Goal: Transaction & Acquisition: Obtain resource

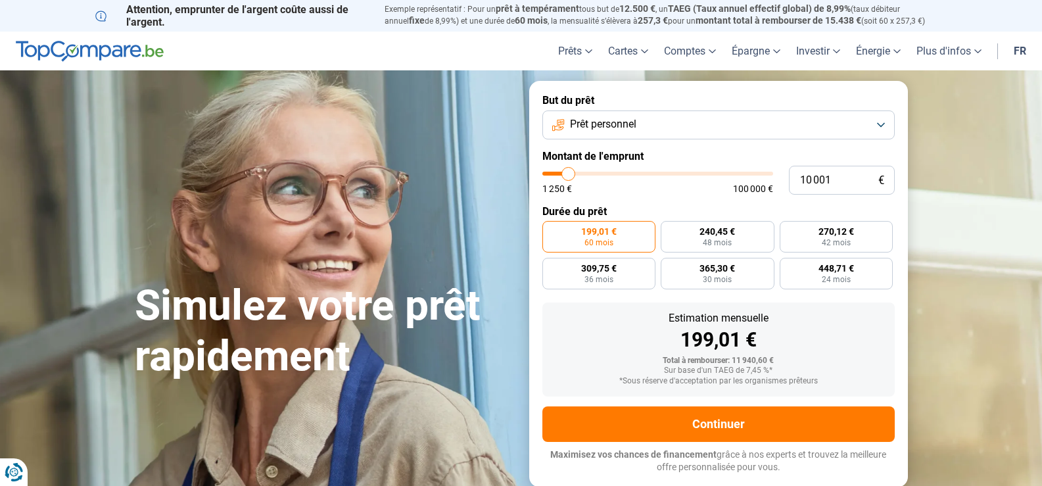
type input "11 250"
type input "11250"
type input "11 500"
type input "11500"
type input "11 750"
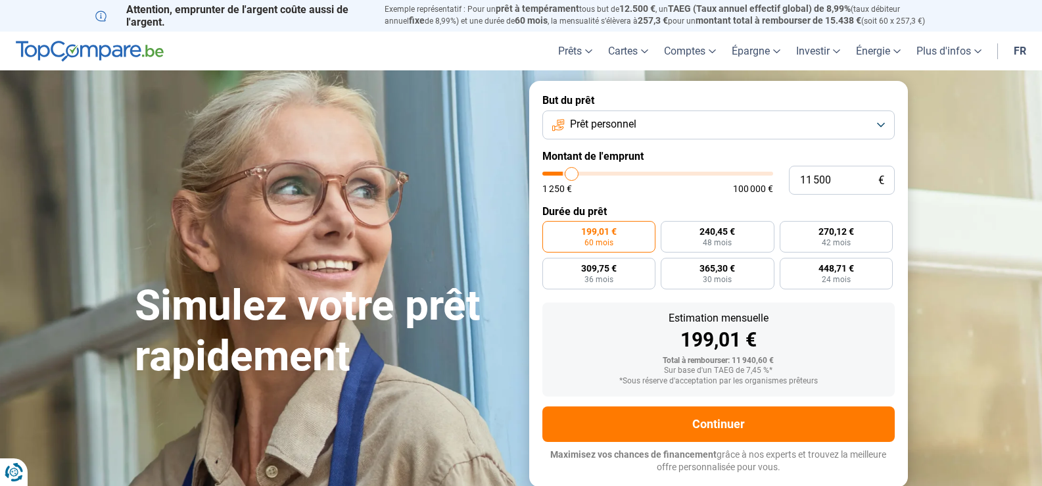
type input "11750"
type input "12 500"
type input "12500"
type input "12 750"
type input "12750"
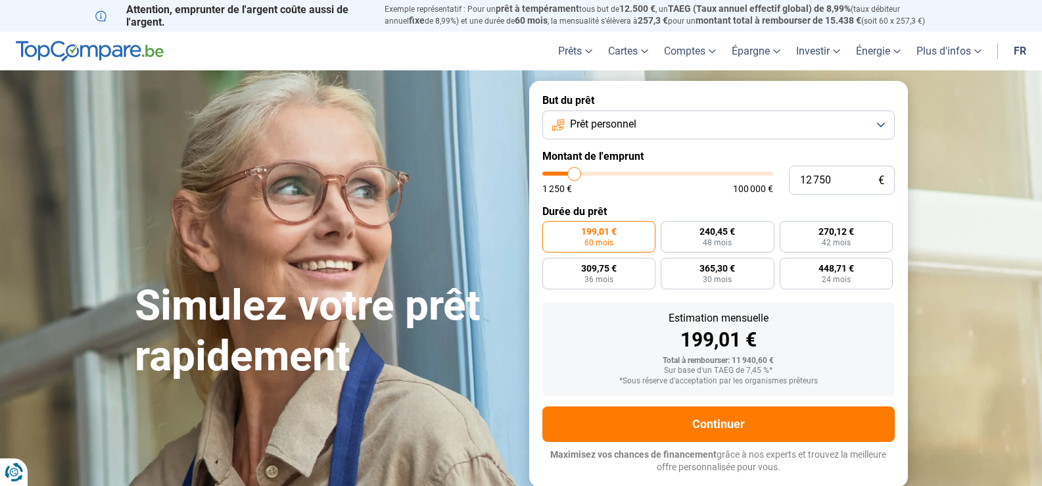
type input "13 000"
type input "13000"
type input "13 250"
type input "13250"
type input "13 500"
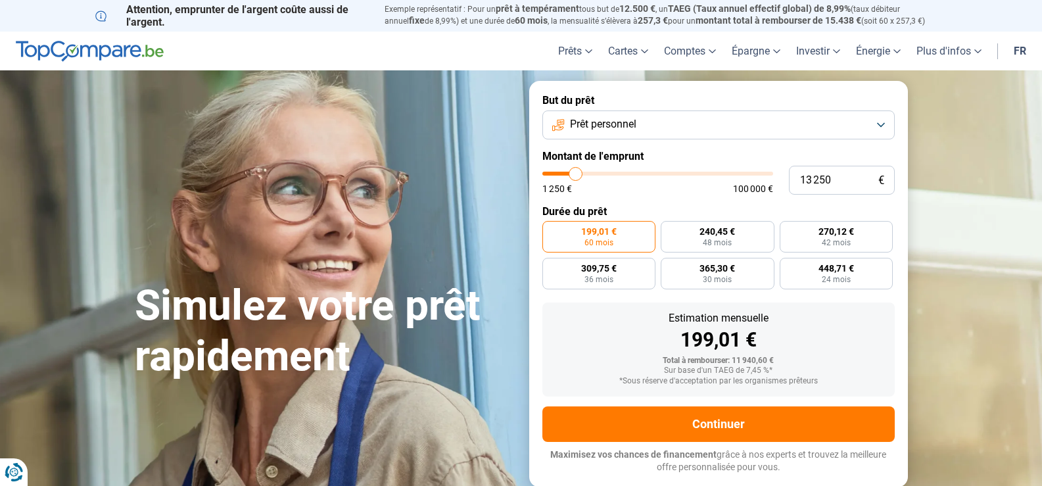
type input "13500"
type input "14 000"
type input "14000"
type input "13 500"
type input "13500"
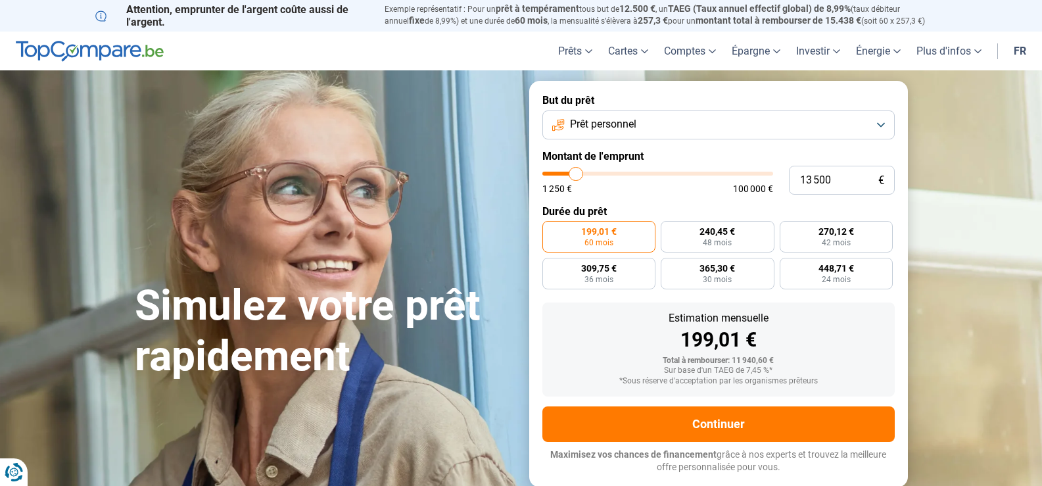
type input "13 250"
type input "13250"
type input "13 000"
type input "13000"
type input "12 750"
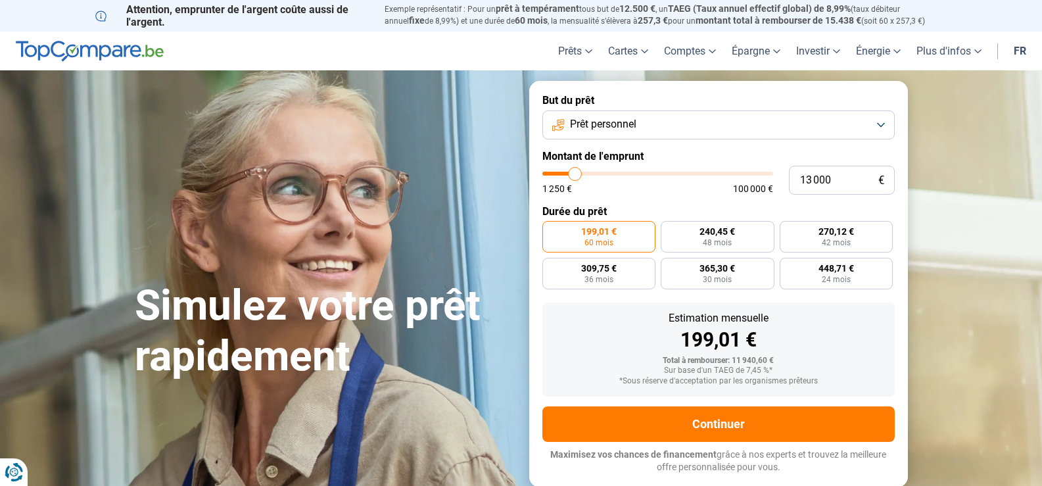
type input "12750"
type input "12 500"
type input "12500"
type input "11 750"
type input "11750"
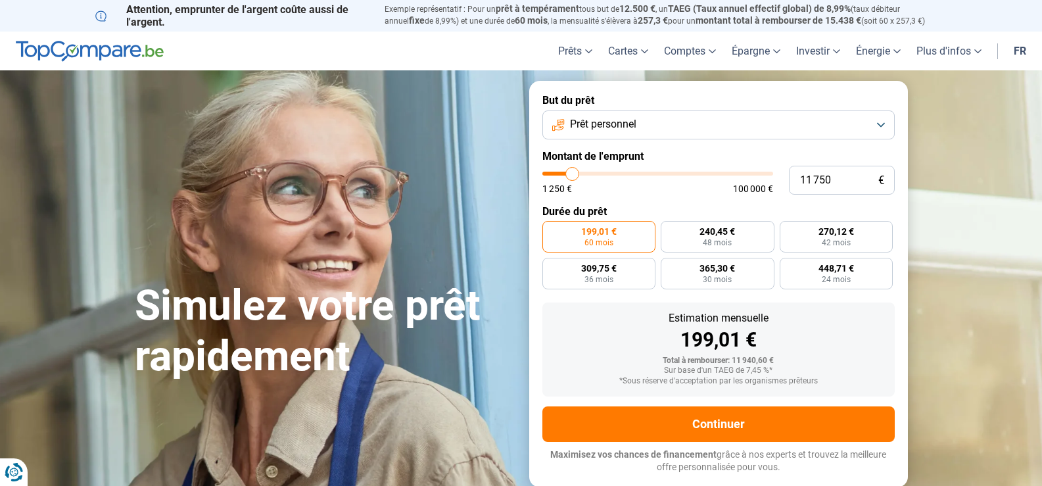
type input "11 500"
type input "11500"
type input "11 250"
type input "11250"
type input "10 250"
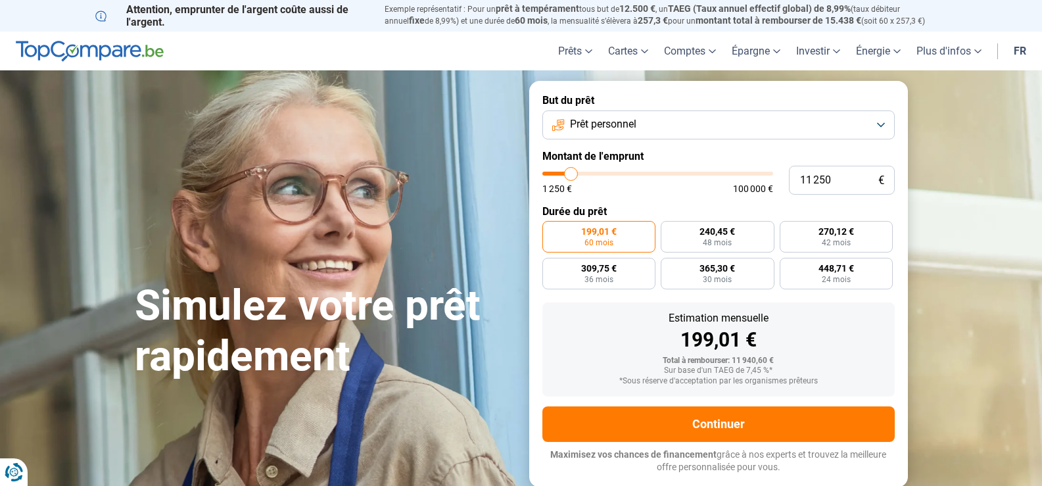
type input "10250"
type input "10 000"
type input "10000"
type input "9 000"
type input "9000"
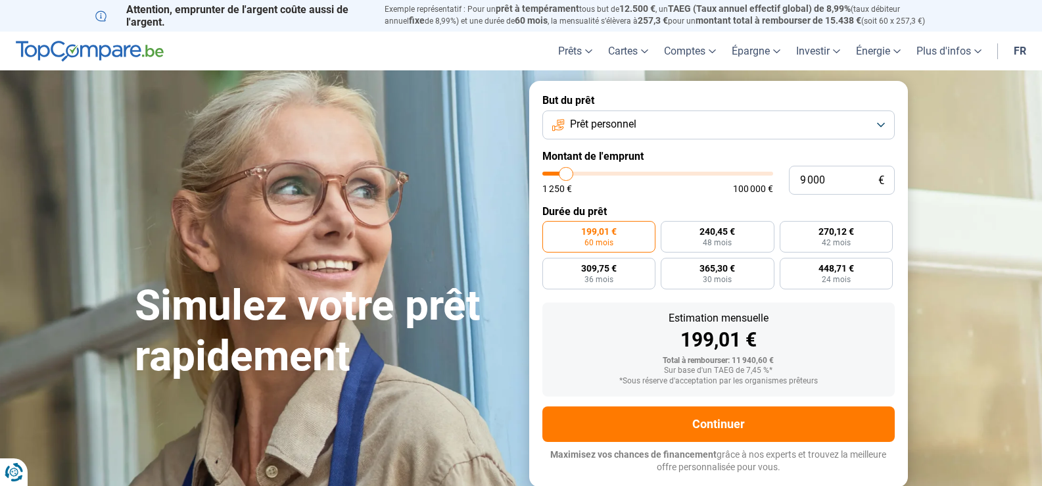
type input "8 750"
type input "8750"
type input "8 500"
type input "8500"
type input "8 250"
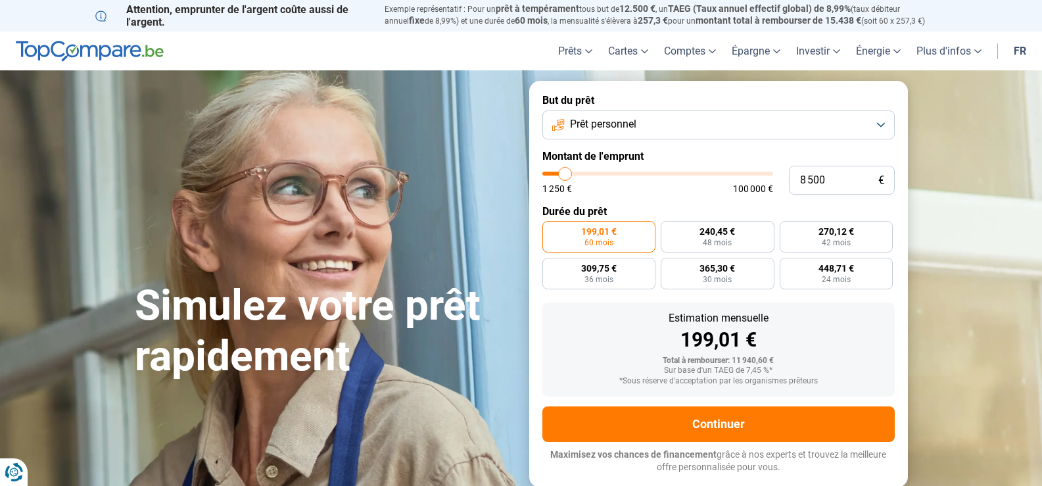
type input "8250"
type input "8 000"
type input "8000"
type input "7 500"
type input "7500"
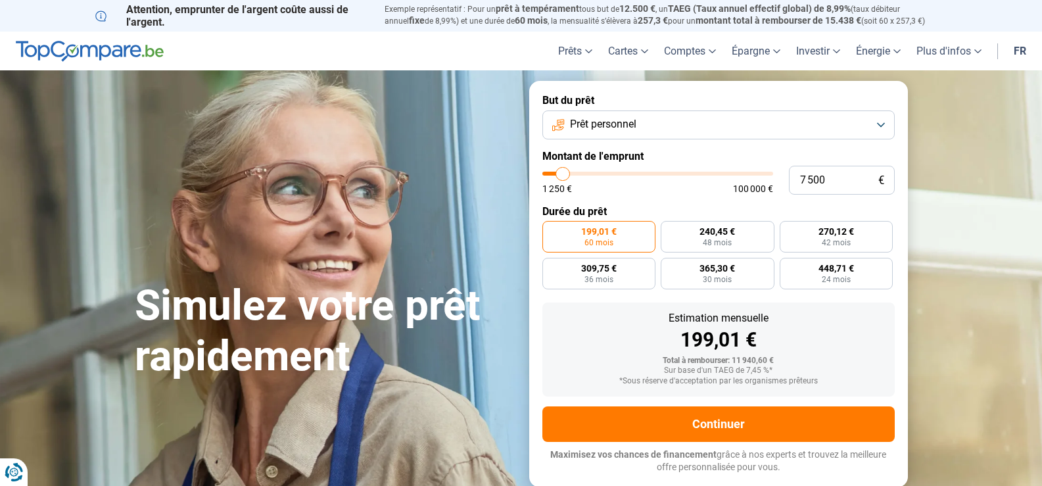
type input "7 250"
type input "7250"
type input "7 000"
type input "7000"
type input "6 750"
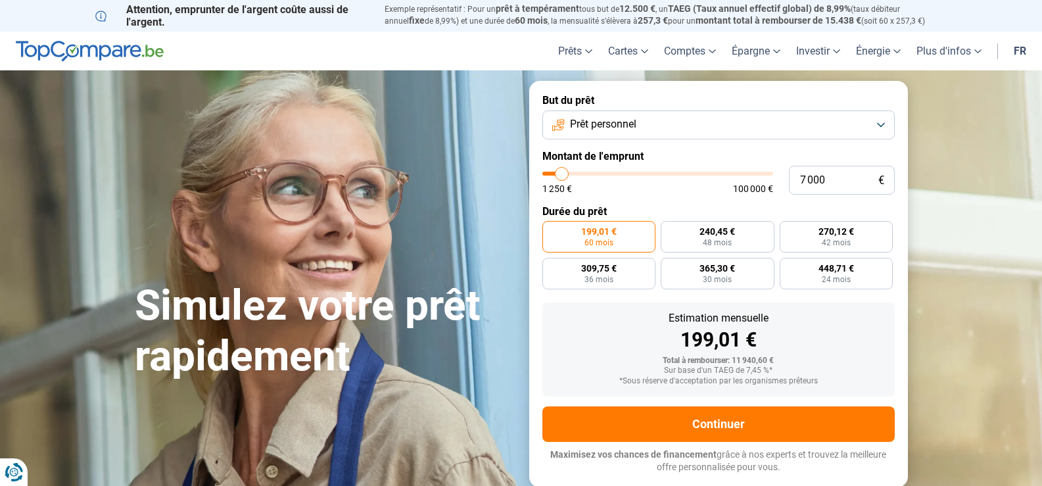
type input "6750"
type input "6 500"
type input "6500"
type input "6 000"
type input "6000"
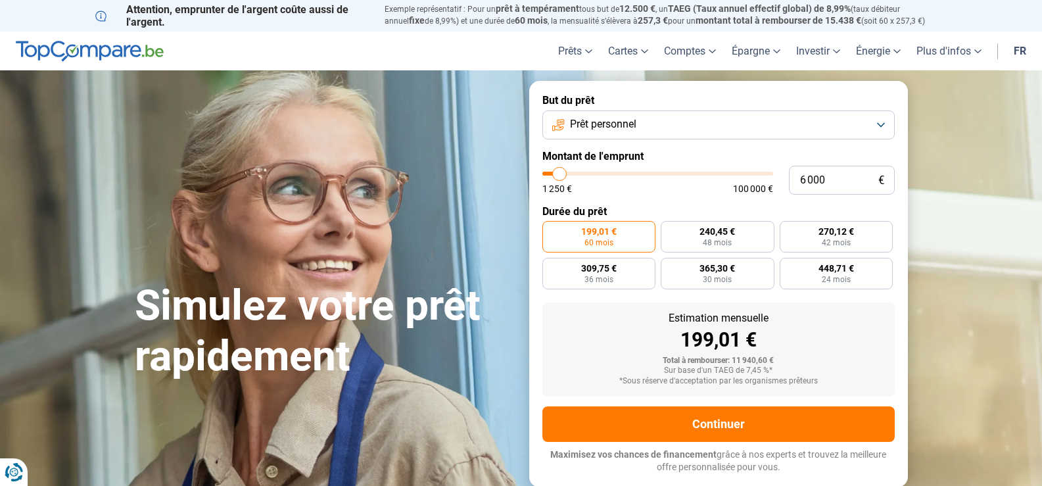
type input "5 750"
type input "5750"
type input "5 500"
type input "5500"
type input "5 250"
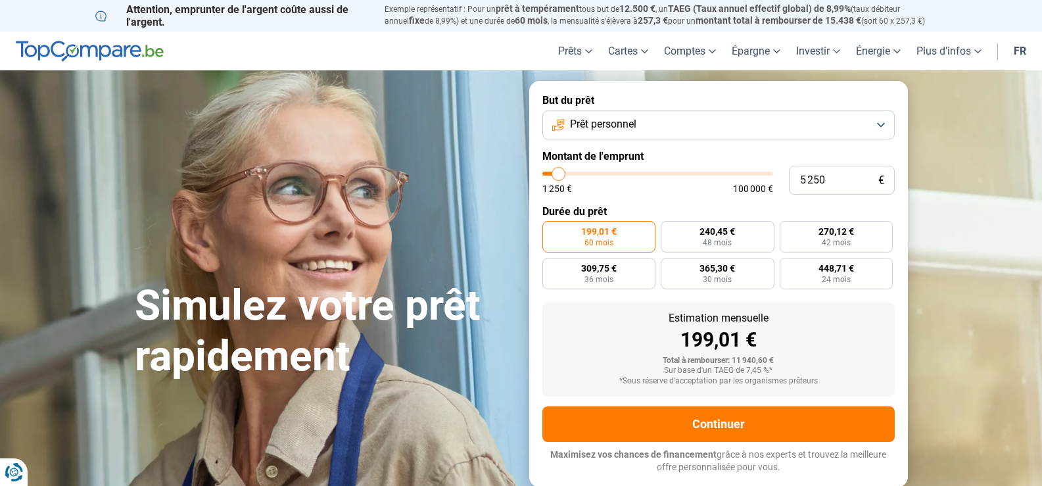
type input "5250"
type input "5 000"
type input "5000"
type input "4 500"
type input "4500"
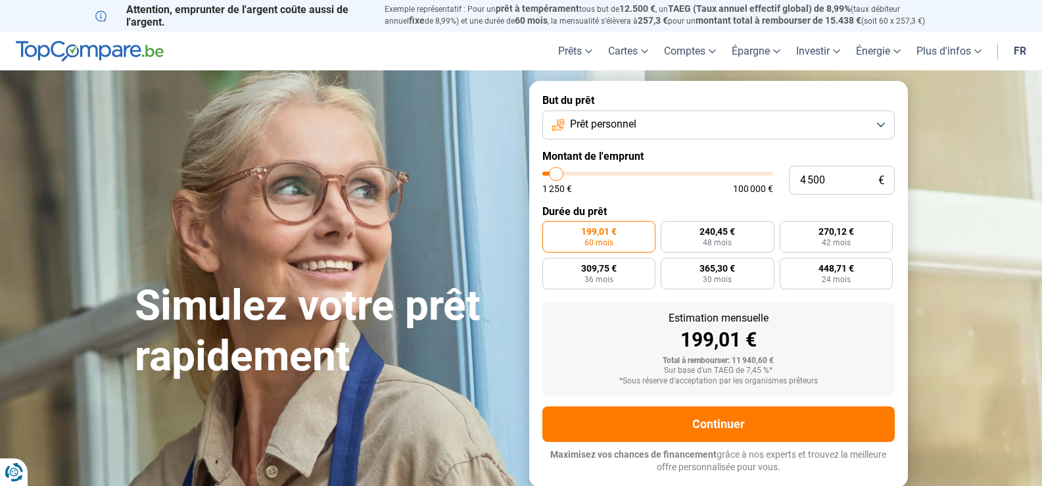
type input "4 250"
type input "4250"
type input "4 000"
type input "4000"
type input "3 750"
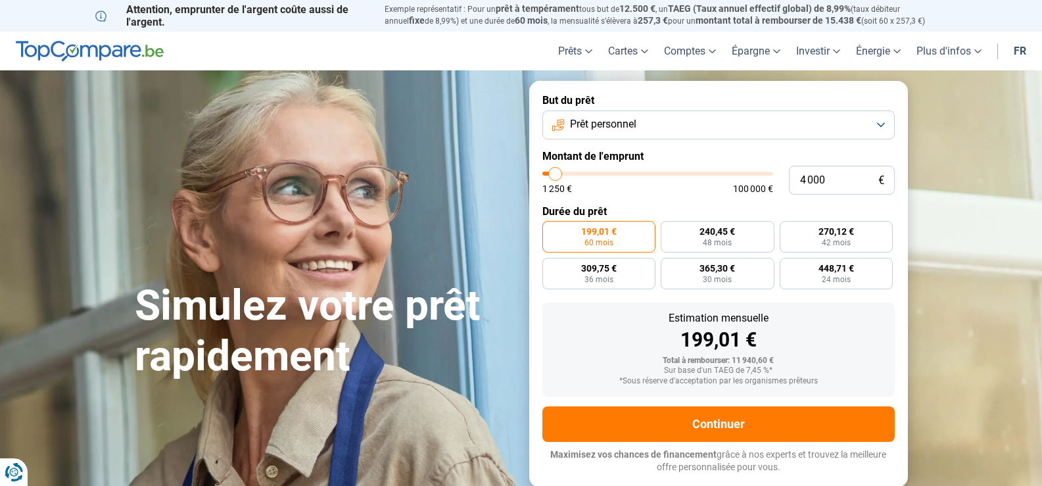
type input "3750"
type input "3 500"
drag, startPoint x: 571, startPoint y: 171, endPoint x: 554, endPoint y: 171, distance: 16.4
type input "3500"
click at [554, 172] on input "range" at bounding box center [658, 174] width 231 height 4
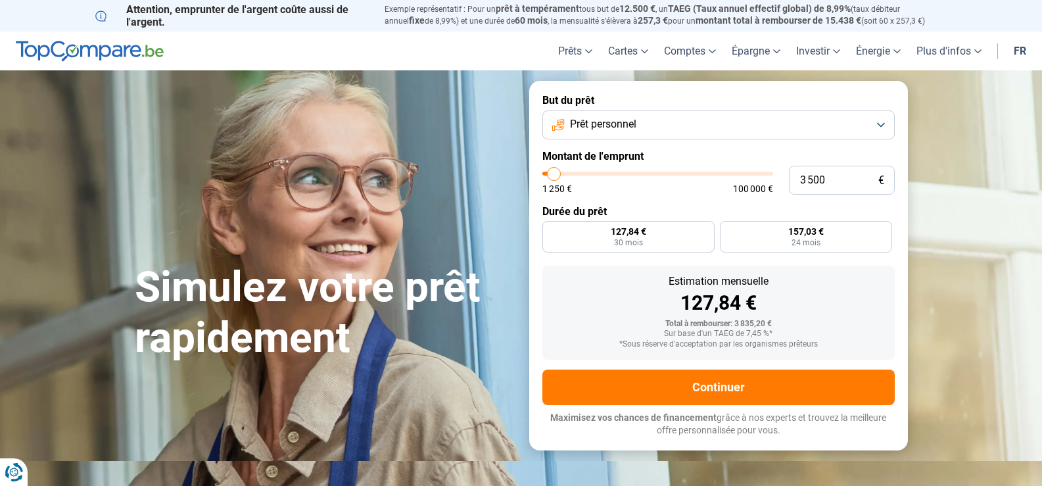
radio input "true"
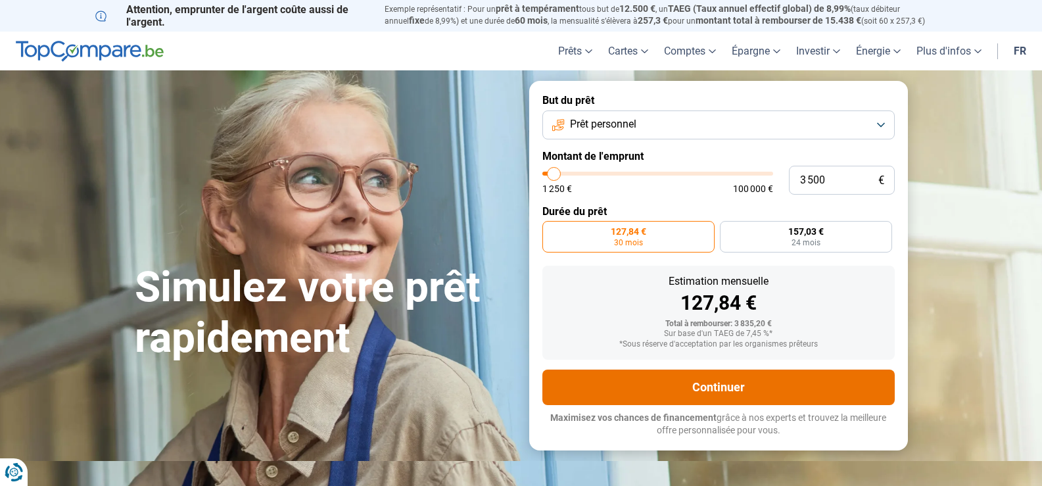
click at [741, 376] on button "Continuer" at bounding box center [719, 388] width 353 height 36
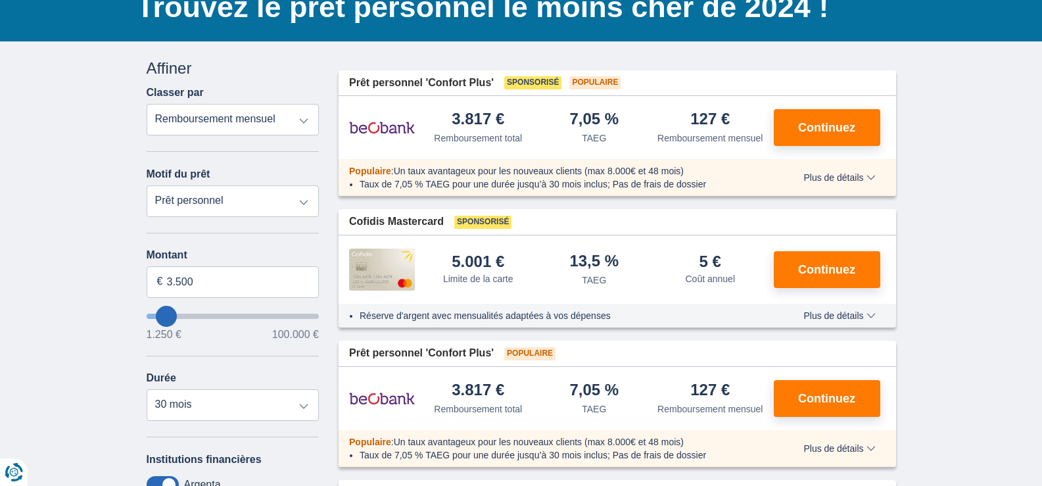
scroll to position [130, 0]
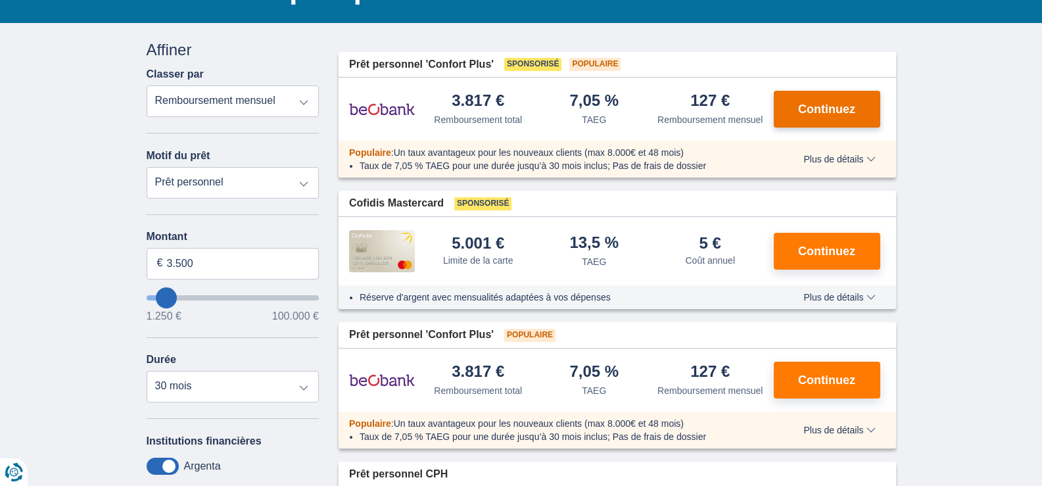
click at [837, 114] on span "Continuez" at bounding box center [826, 109] width 57 height 12
